Goal: Transaction & Acquisition: Purchase product/service

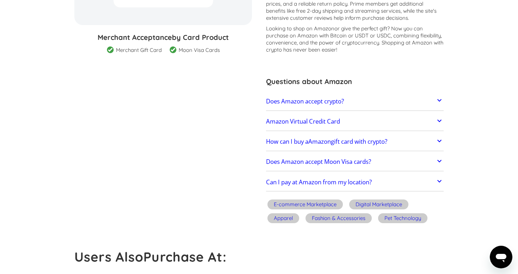
scroll to position [149, 0]
click at [297, 151] on div "Does Amazon accept crypto? Amazon does not directly accept cryptocurrencies for…" at bounding box center [355, 141] width 178 height 99
click at [299, 148] on link "How can I buy a Amazon gift card with crypto?" at bounding box center [355, 141] width 178 height 15
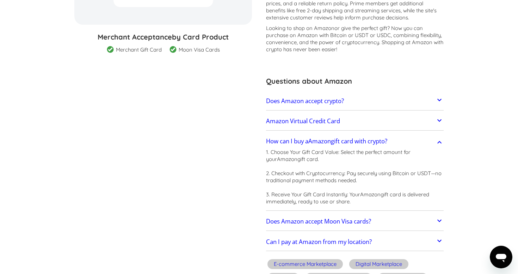
click at [301, 143] on h2 "How can I buy a Amazon gift card with crypto?" at bounding box center [326, 140] width 121 height 7
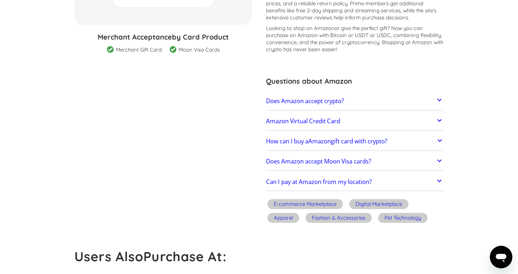
click at [307, 160] on h2 "Does Amazon accept Moon Visa cards?" at bounding box center [318, 161] width 105 height 7
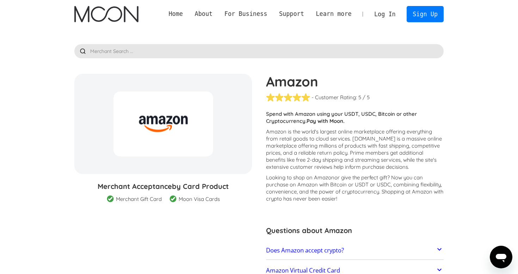
scroll to position [0, 0]
click at [119, 18] on img "home" at bounding box center [106, 14] width 64 height 16
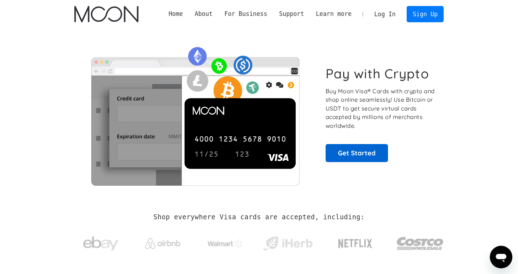
click at [338, 159] on link "Get Started" at bounding box center [357, 153] width 62 height 18
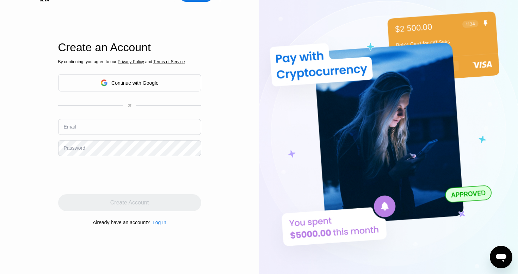
scroll to position [15, 0]
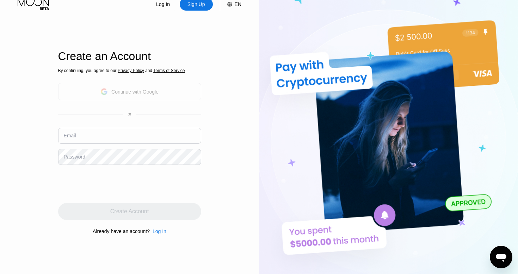
click at [164, 92] on div "Continue with Google" at bounding box center [129, 91] width 143 height 17
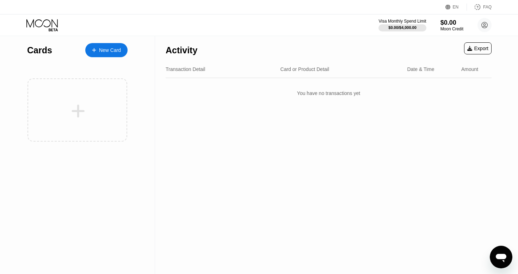
click at [109, 49] on div "New Card" at bounding box center [110, 50] width 22 height 6
